Goal: Information Seeking & Learning: Check status

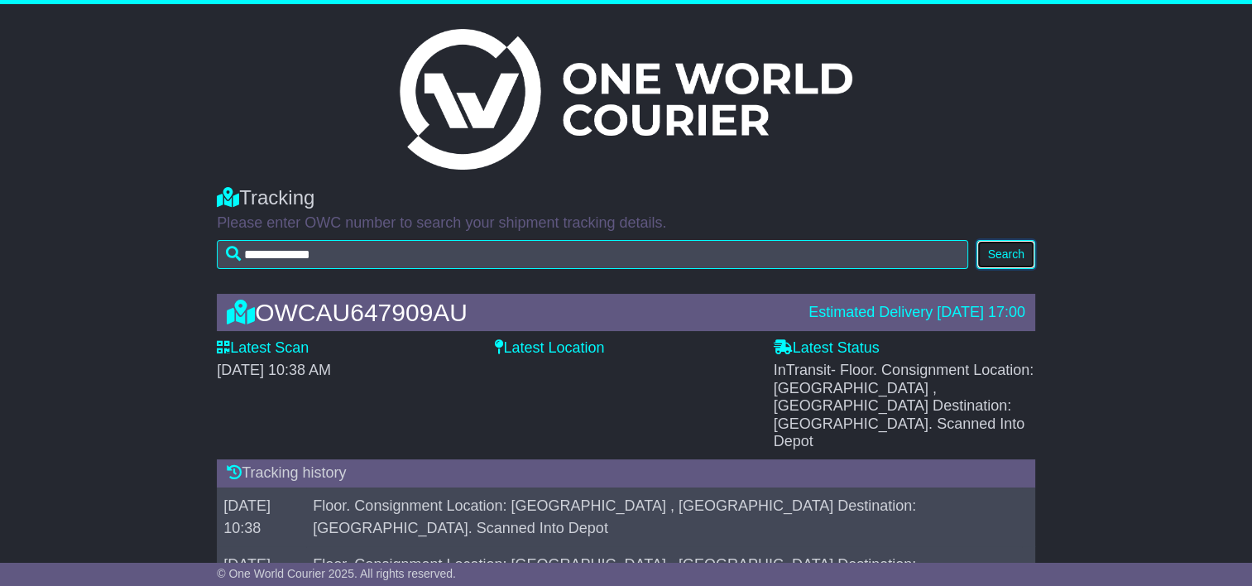
click at [999, 247] on button "Search" at bounding box center [1005, 254] width 58 height 29
click at [998, 251] on button "Search" at bounding box center [1005, 254] width 58 height 29
click at [1009, 251] on button "Search" at bounding box center [1005, 254] width 58 height 29
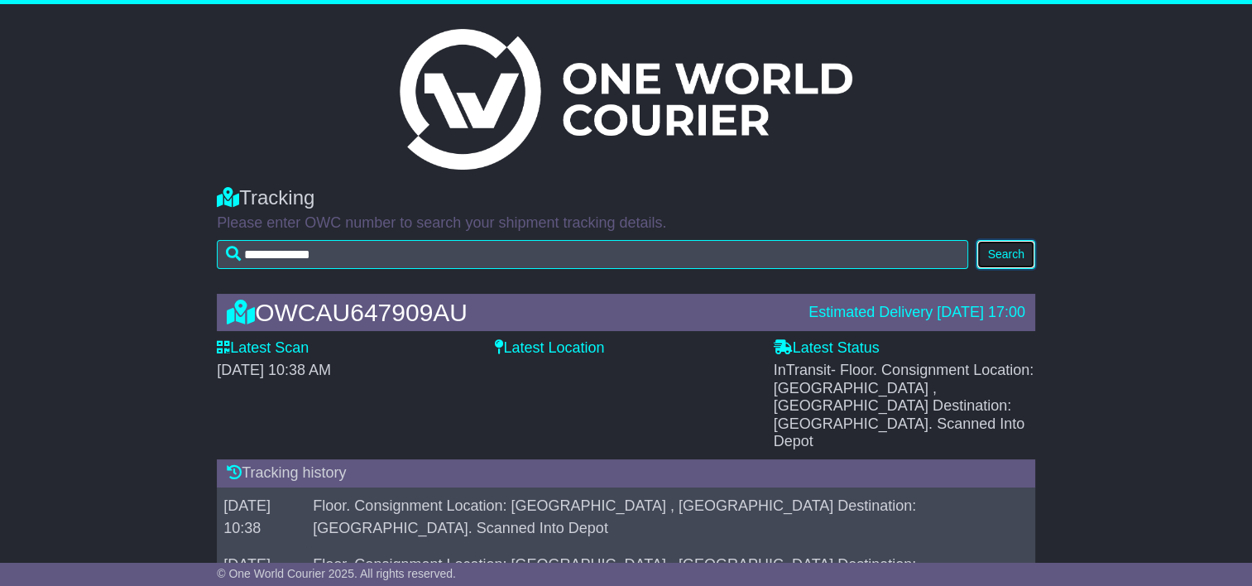
click at [1006, 247] on button "Search" at bounding box center [1005, 254] width 58 height 29
click at [549, 345] on label "Latest Location" at bounding box center [549, 348] width 109 height 18
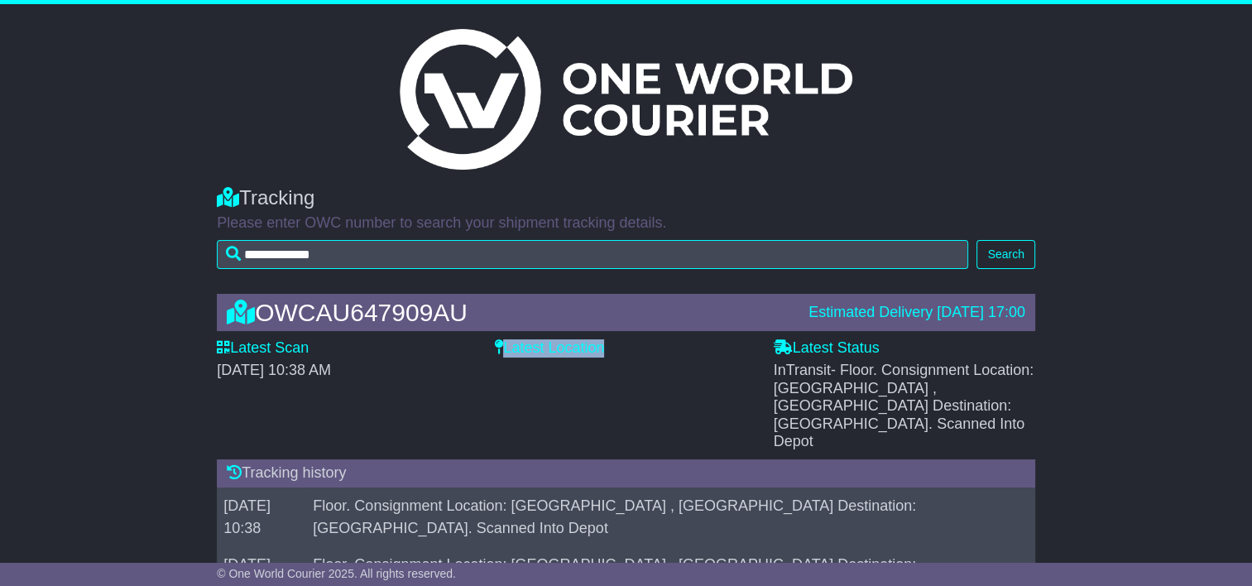
click at [548, 346] on label "Latest Location" at bounding box center [549, 348] width 109 height 18
click at [657, 369] on div "Latest Location" at bounding box center [625, 395] width 278 height 112
click at [1000, 248] on button "Search" at bounding box center [1005, 254] width 58 height 29
